Goal: Navigation & Orientation: Find specific page/section

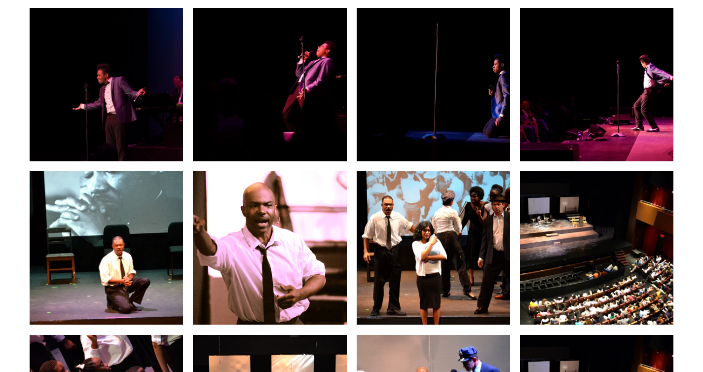
scroll to position [442, 0]
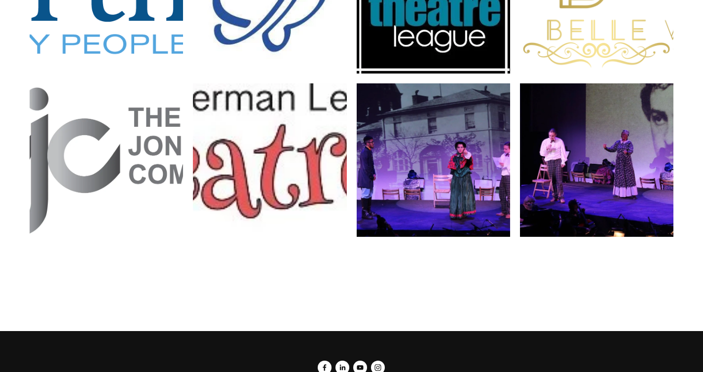
scroll to position [2824, 0]
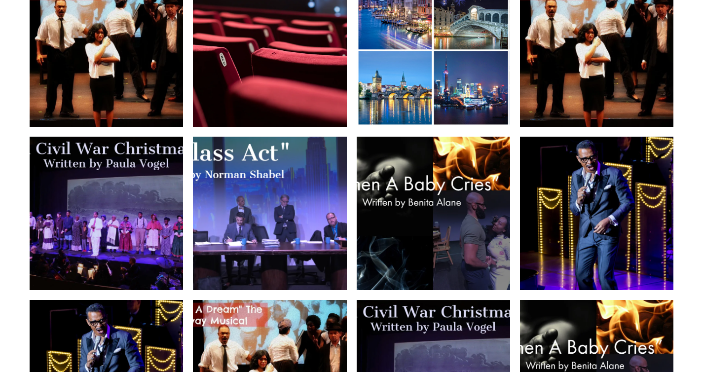
scroll to position [2220, 0]
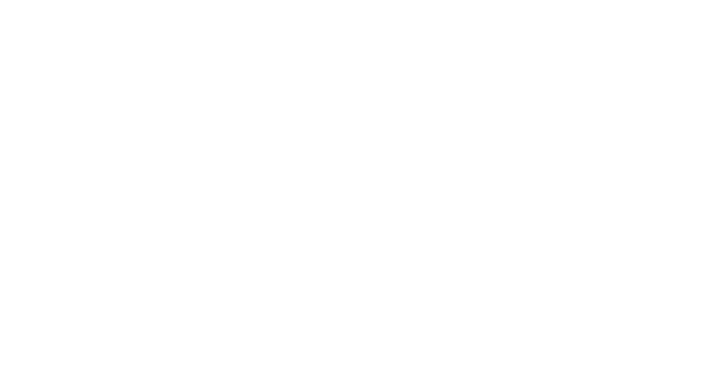
scroll to position [2949, 0]
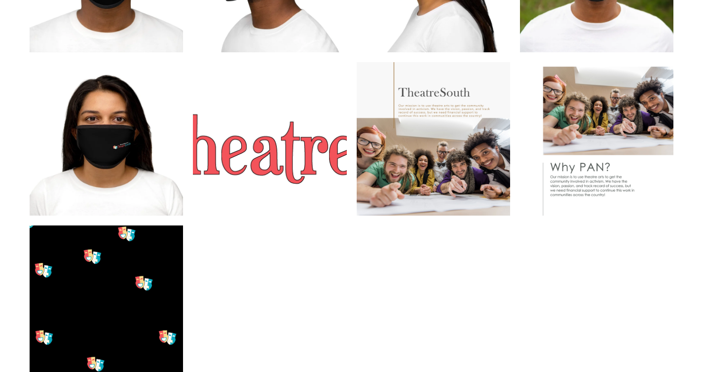
scroll to position [1476, 0]
